Goal: Transaction & Acquisition: Purchase product/service

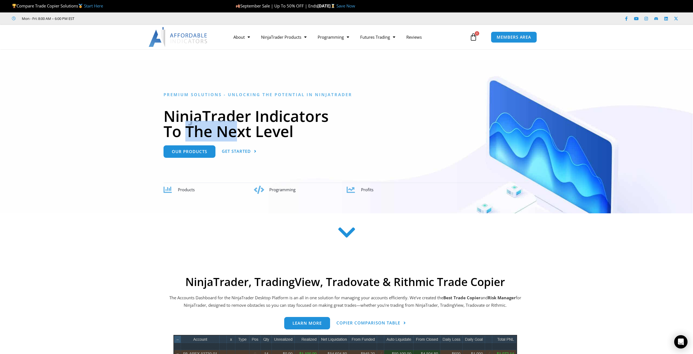
drag, startPoint x: 179, startPoint y: 131, endPoint x: 304, endPoint y: 125, distance: 125.0
click at [243, 127] on h1 "NinjaTrader Indicators To The Next Level" at bounding box center [346, 123] width 366 height 30
click at [304, 125] on h1 "NinjaTrader Indicators To The Next Level" at bounding box center [346, 123] width 366 height 30
click at [120, 173] on div at bounding box center [346, 136] width 693 height 153
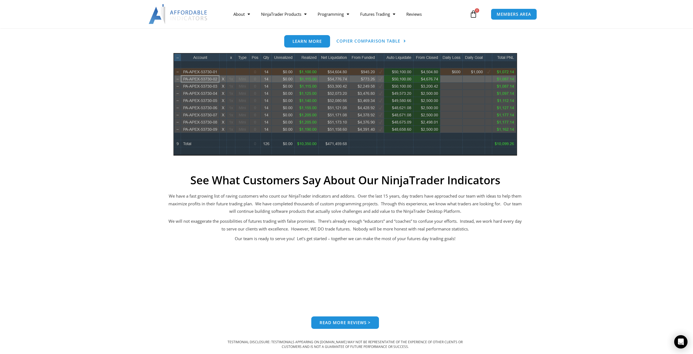
scroll to position [216, 0]
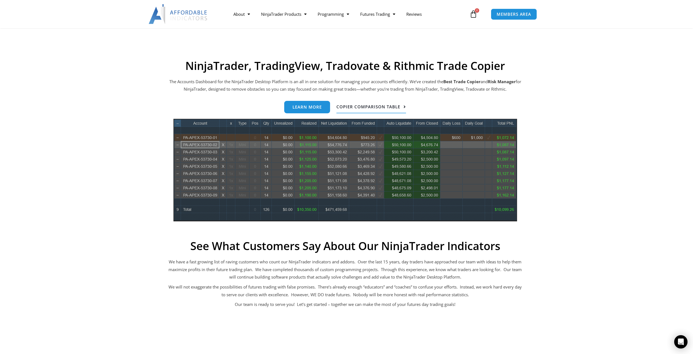
click at [382, 107] on span "Copier Comparison Table" at bounding box center [368, 107] width 64 height 4
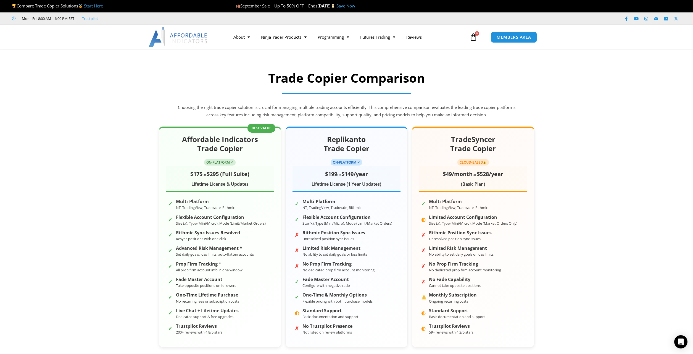
click at [409, 123] on div "Affordable Indicators Trade Copier ON-PLATFORM ✓ $175 or $295 (Full Suite) Life…" at bounding box center [346, 244] width 387 height 247
click at [105, 163] on section "Affordable Indicators Trade Copier ON-PLATFORM ✓ $175 or $295 (Full Suite) Life…" at bounding box center [346, 244] width 693 height 253
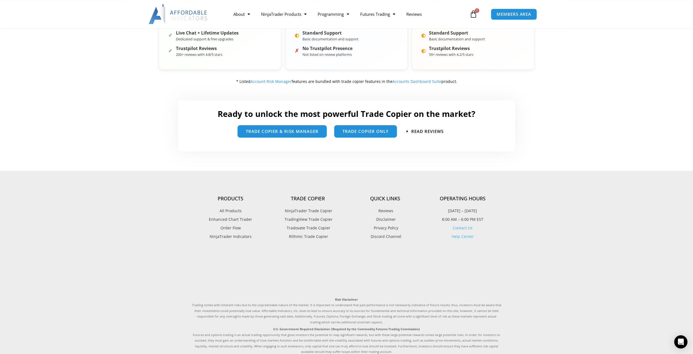
scroll to position [239, 0]
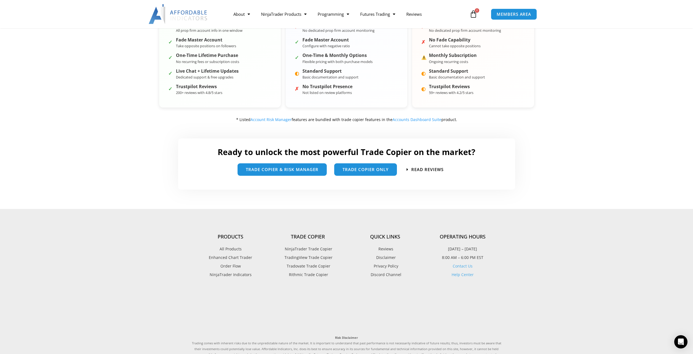
click at [157, 194] on section "Ready to unlock the most powerful Trade Copier on the market? trade copier & Ri…" at bounding box center [346, 168] width 693 height 82
click at [172, 188] on section "Ready to unlock the most powerful Trade Copier on the market? trade copier & Ri…" at bounding box center [346, 168] width 693 height 82
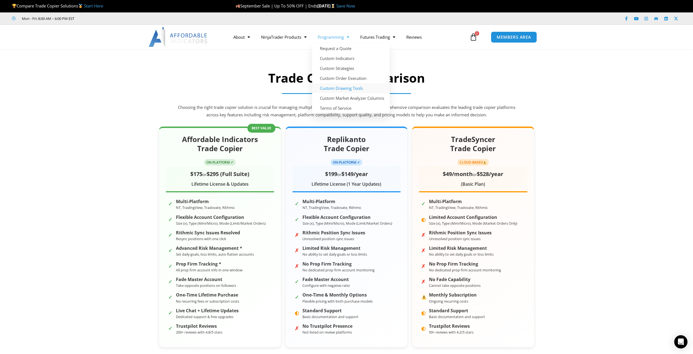
click at [358, 88] on link "Custom Drawing Tools" at bounding box center [351, 88] width 78 height 10
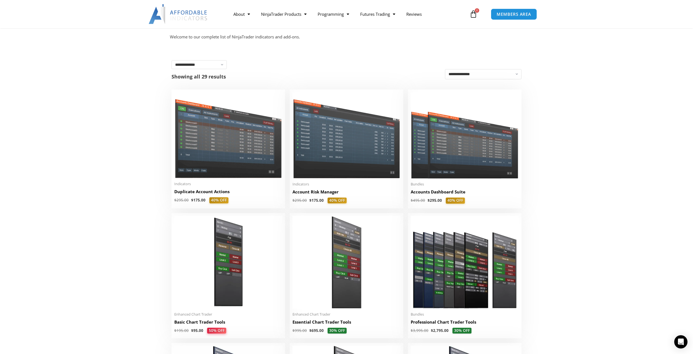
scroll to position [70, 0]
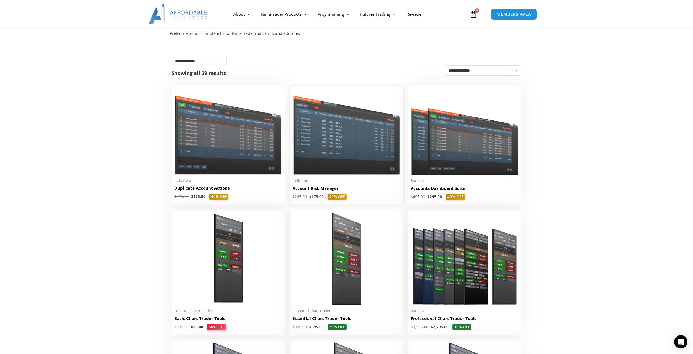
click at [361, 156] on img at bounding box center [346, 132] width 108 height 86
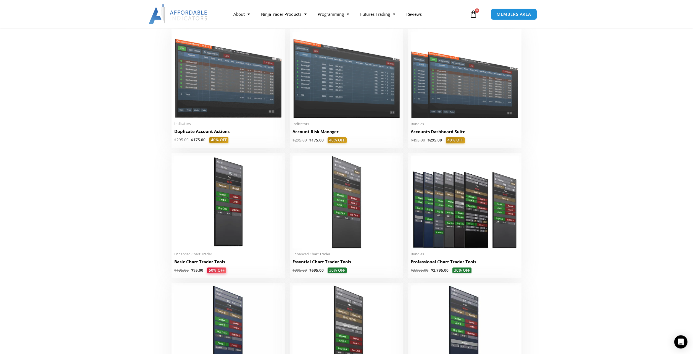
scroll to position [131, 0]
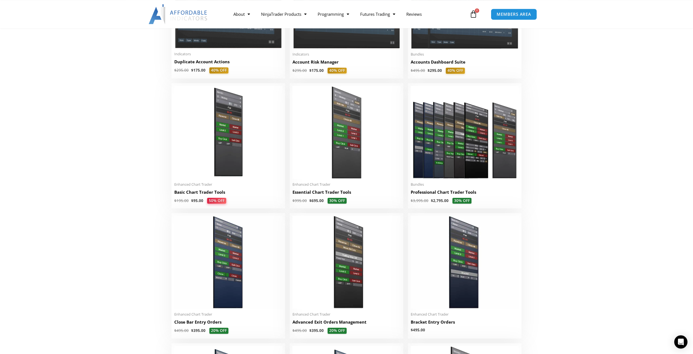
scroll to position [197, 0]
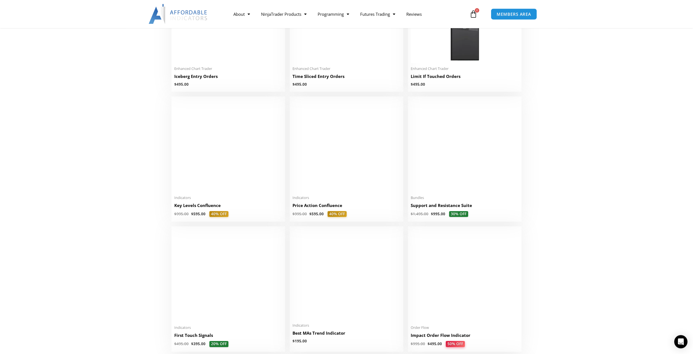
scroll to position [723, 0]
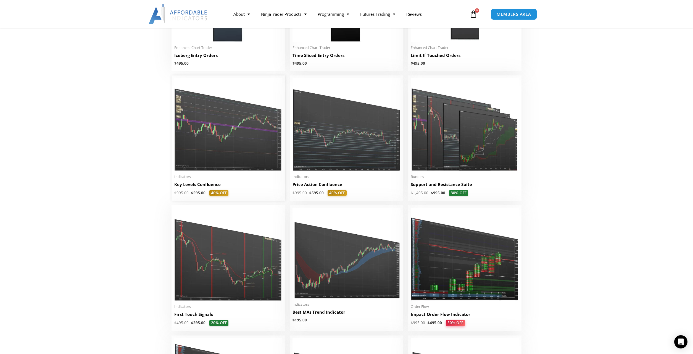
click at [207, 137] on img at bounding box center [228, 124] width 108 height 93
